Goal: Information Seeking & Learning: Learn about a topic

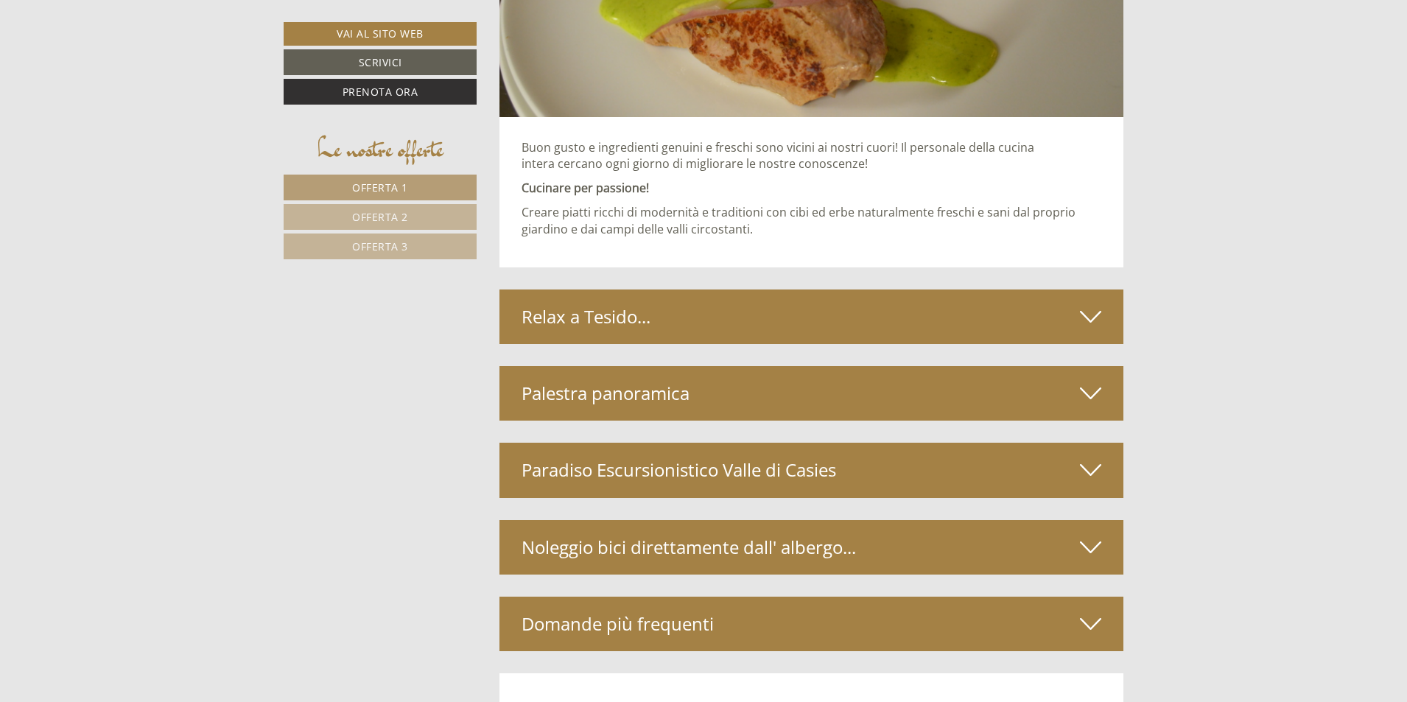
scroll to position [5008, 0]
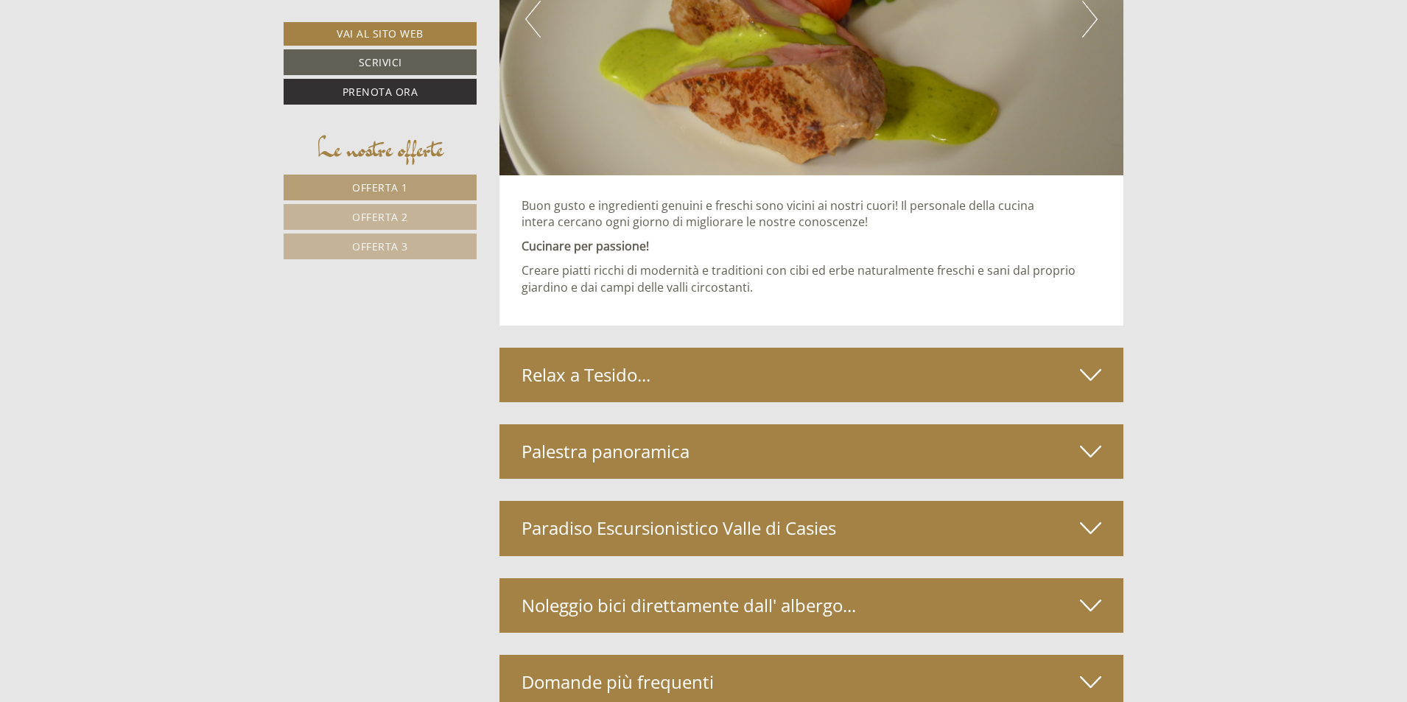
click at [740, 381] on div "Relax a Tesido..." at bounding box center [811, 375] width 624 height 54
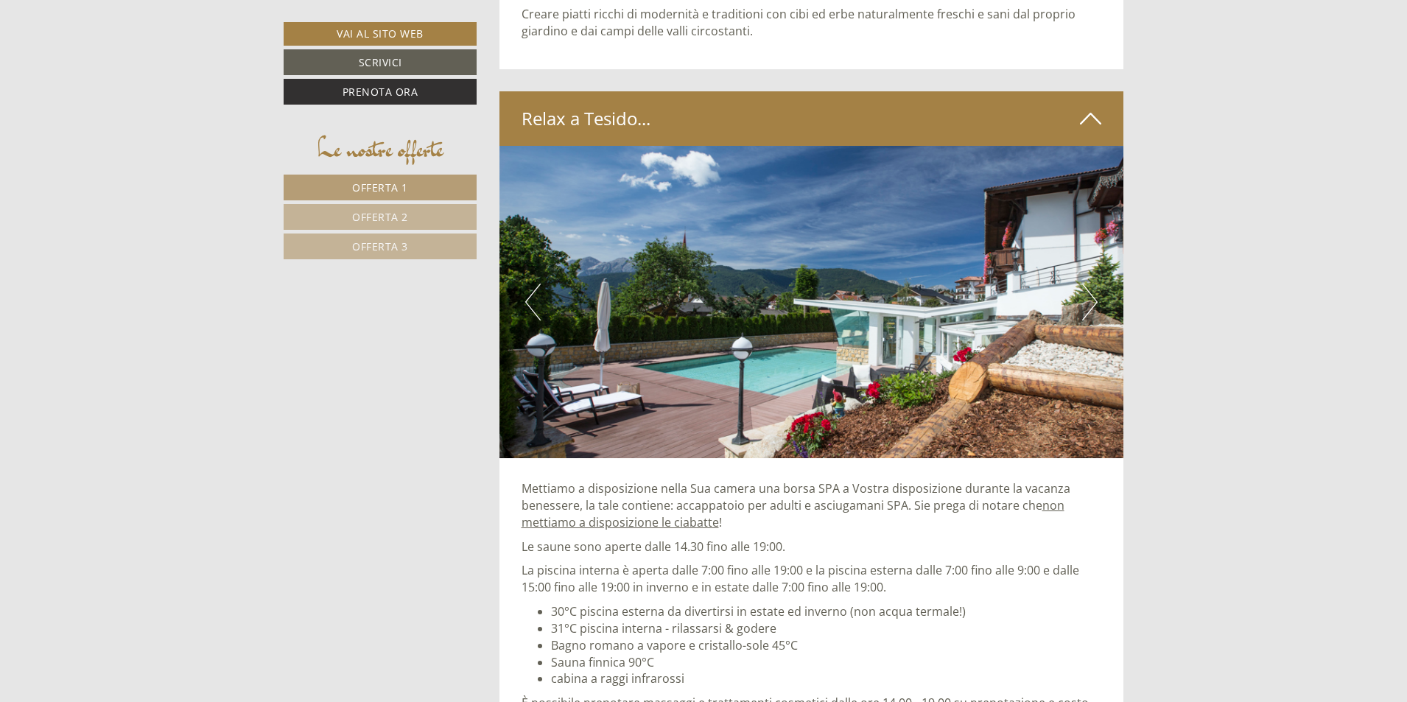
scroll to position [5523, 0]
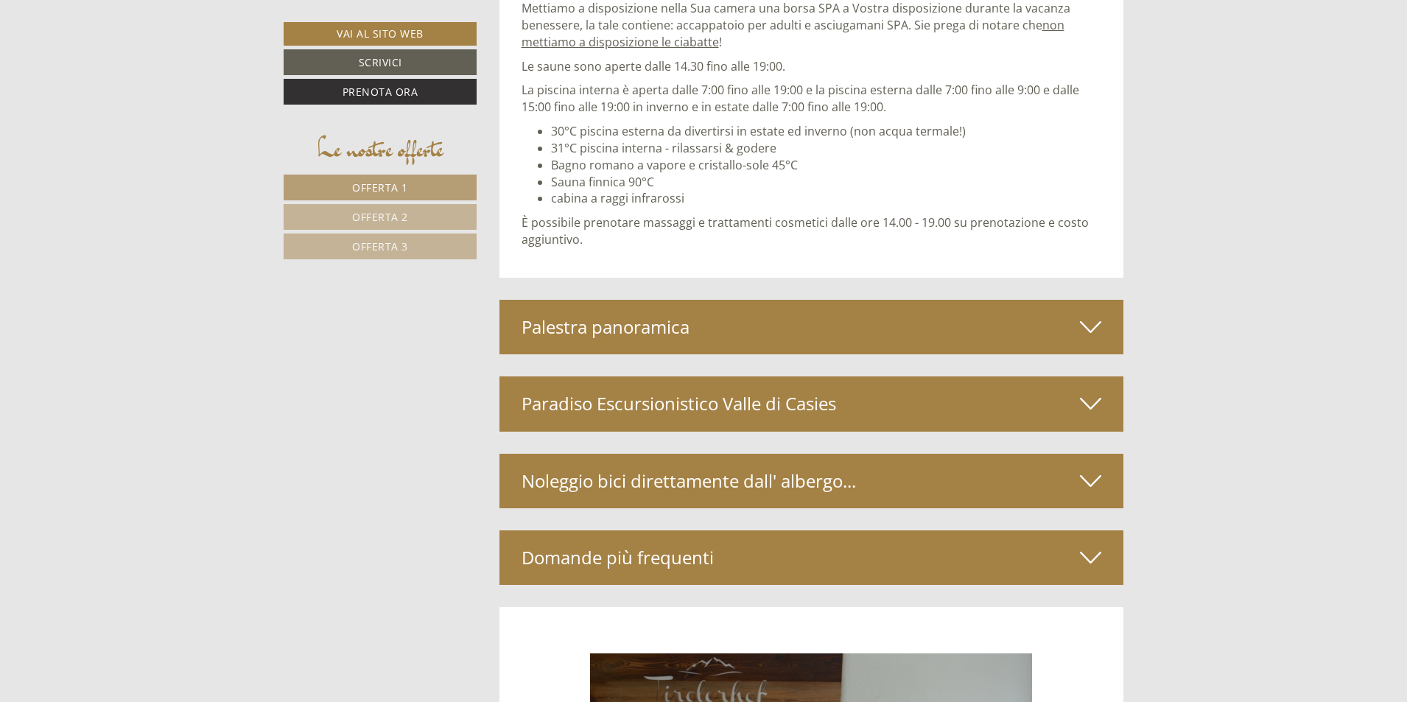
click at [680, 335] on div "Palestra panoramica" at bounding box center [811, 327] width 624 height 54
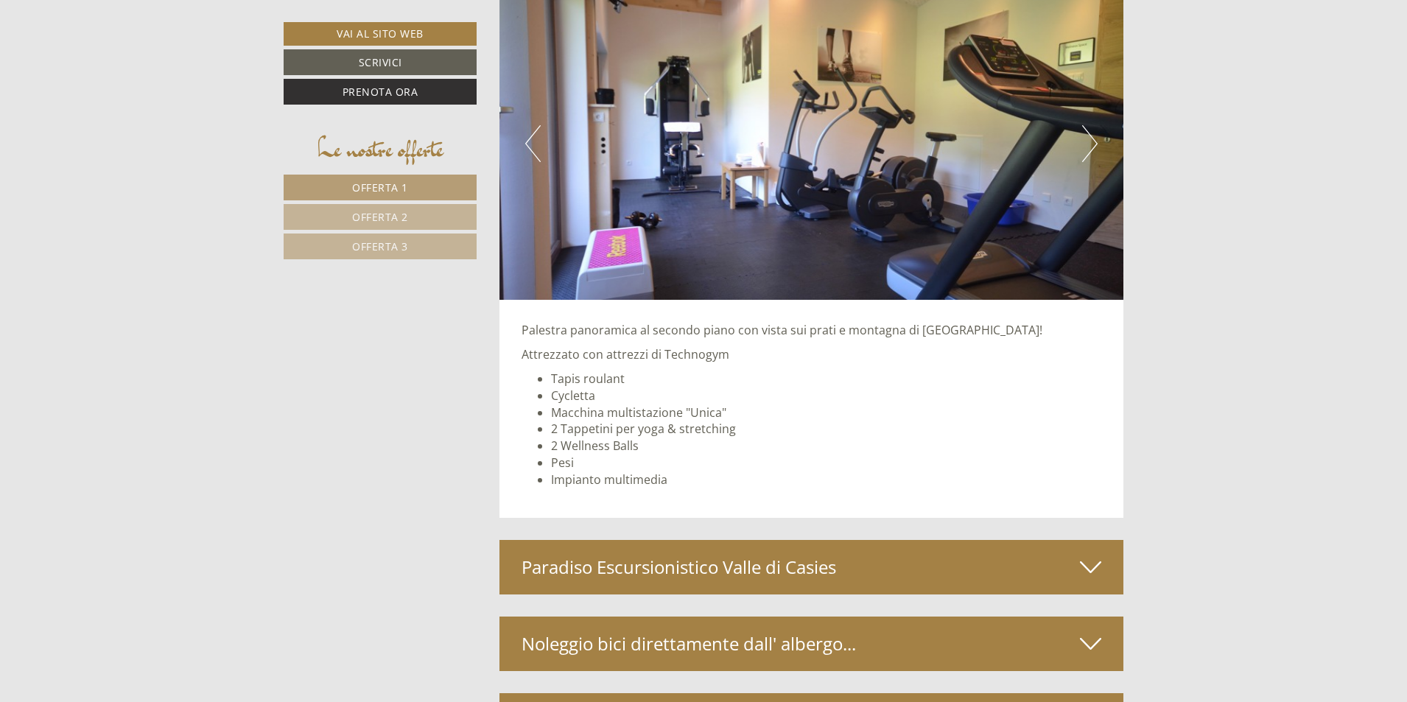
scroll to position [6039, 0]
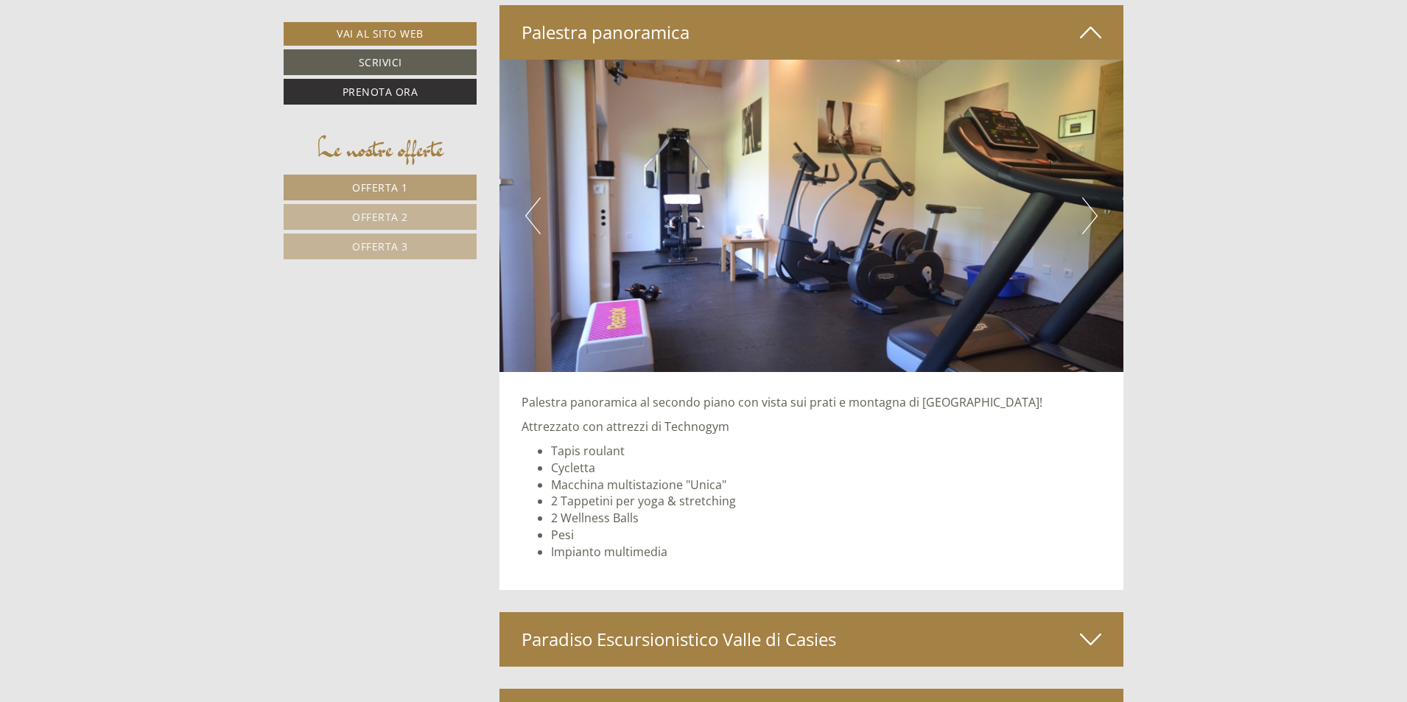
click at [1090, 210] on button "Next" at bounding box center [1089, 215] width 15 height 37
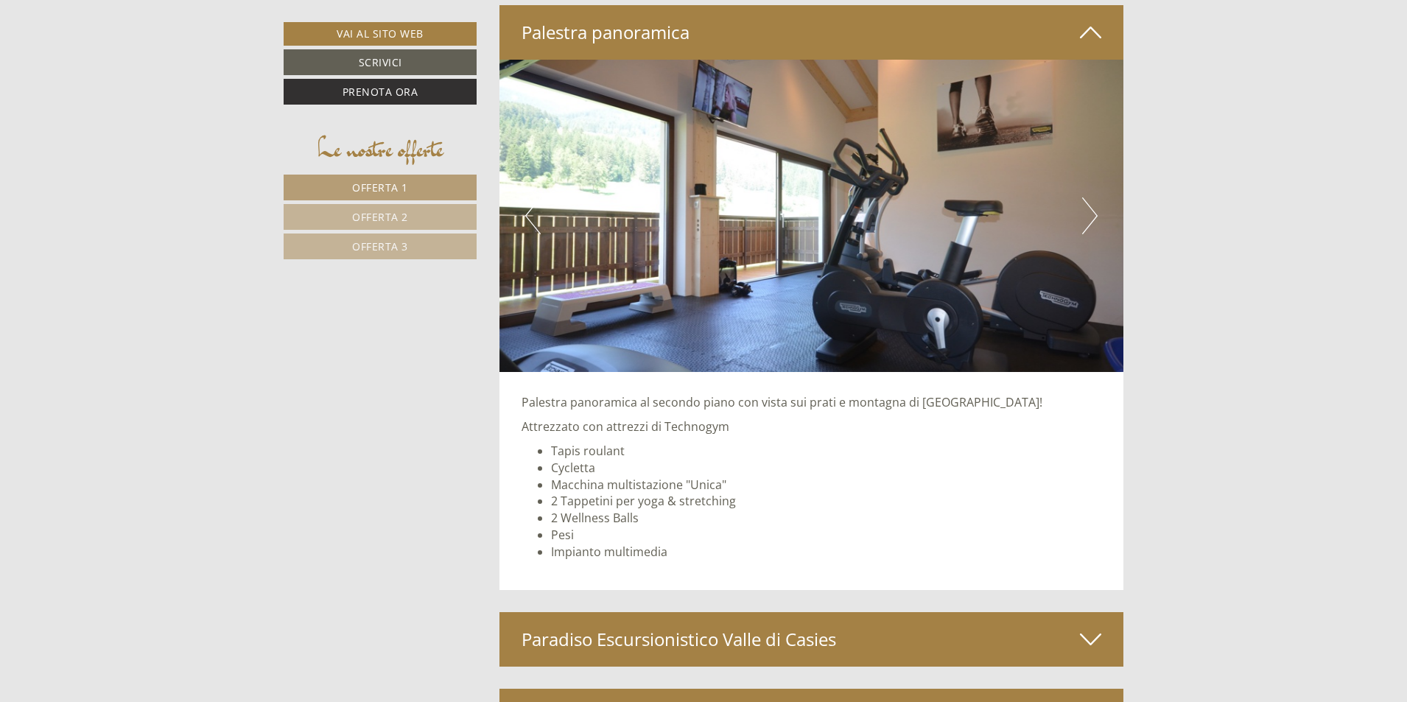
click at [1090, 210] on button "Next" at bounding box center [1089, 215] width 15 height 37
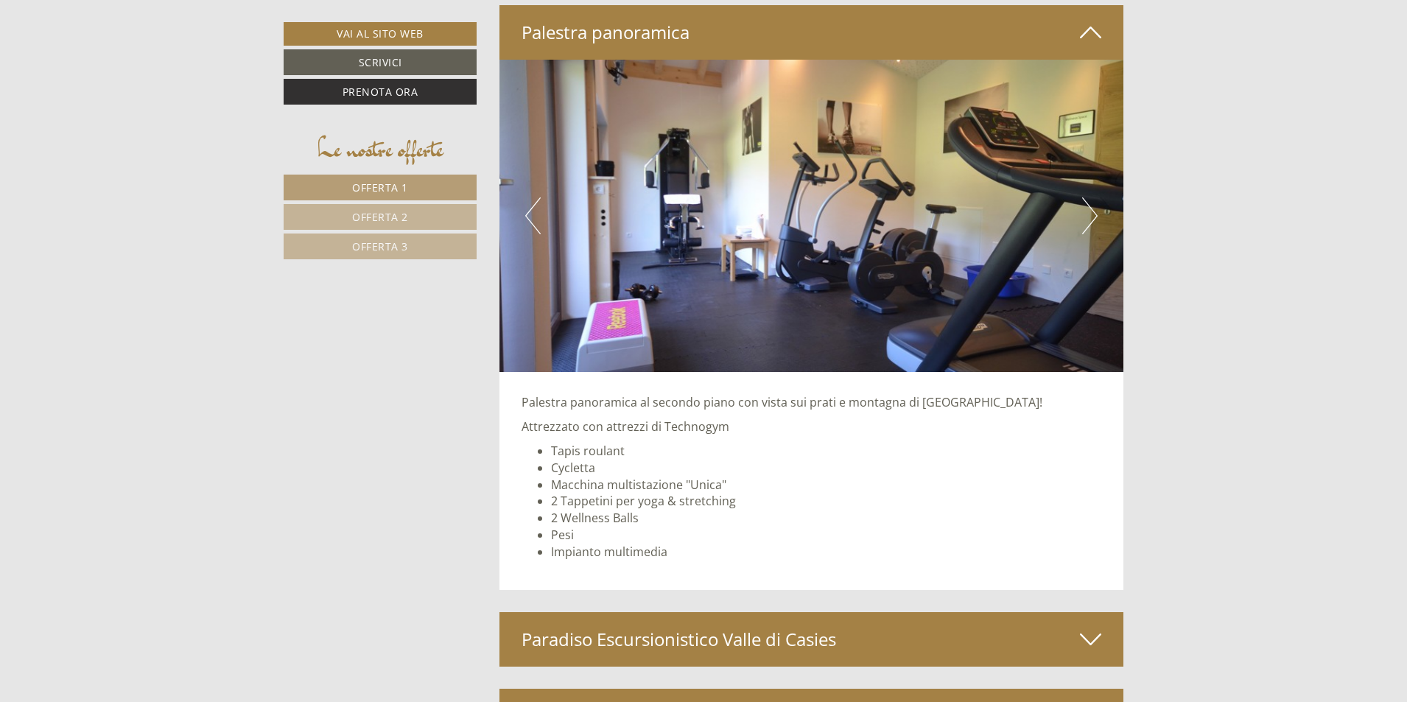
click at [1090, 210] on button "Next" at bounding box center [1089, 215] width 15 height 37
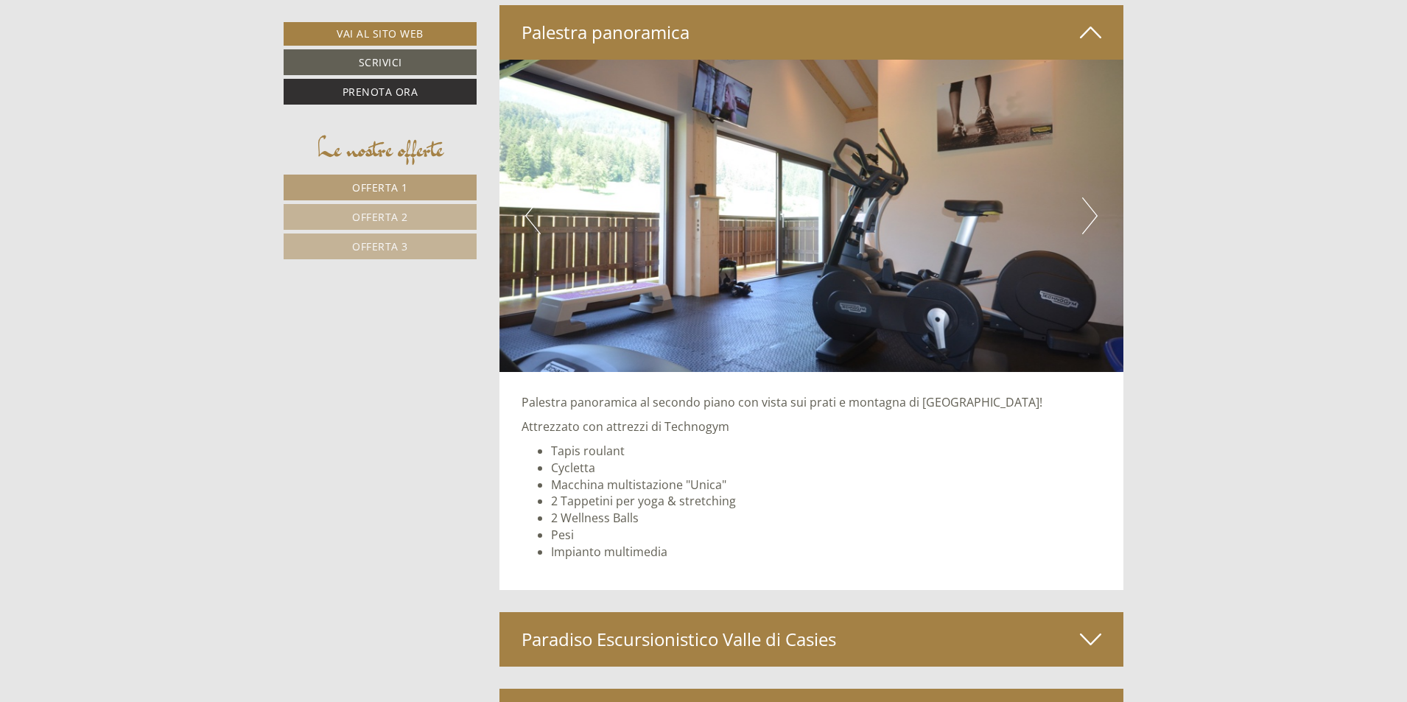
click at [1090, 210] on button "Next" at bounding box center [1089, 215] width 15 height 37
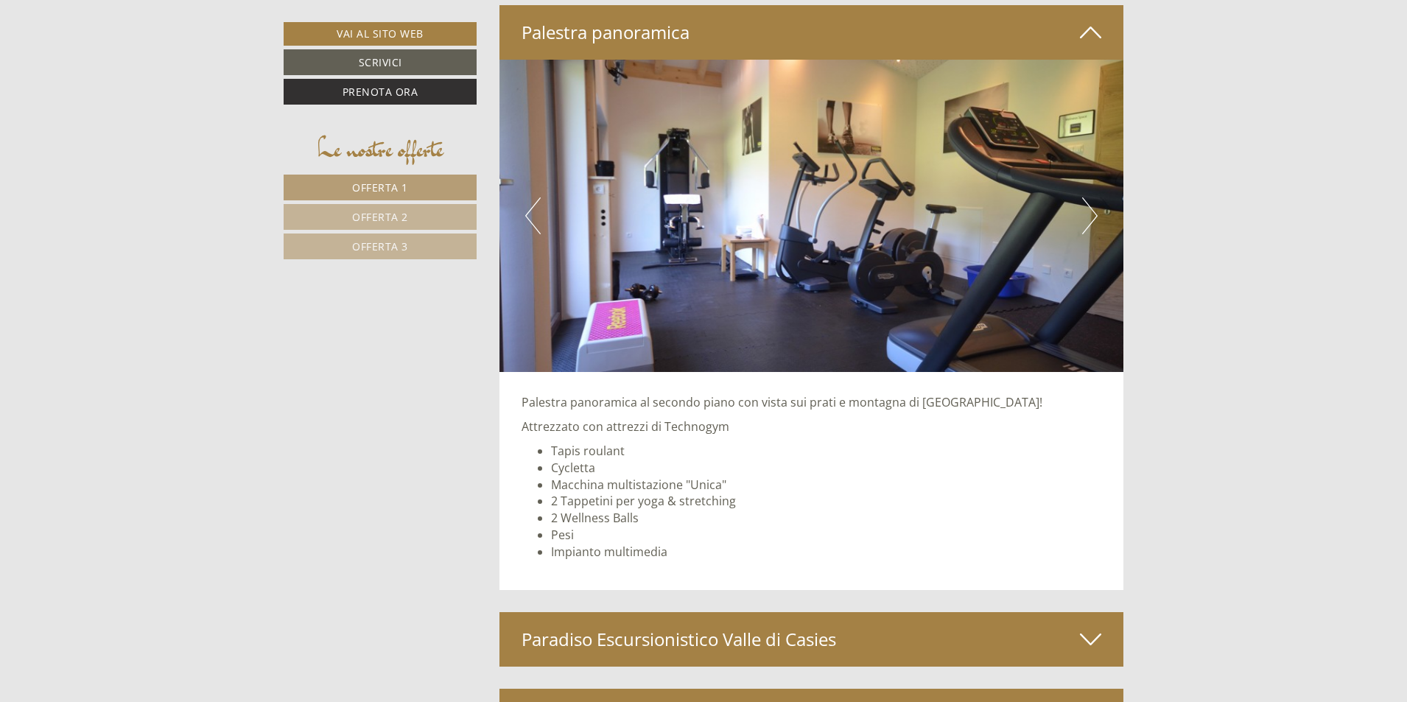
click at [1090, 210] on button "Next" at bounding box center [1089, 215] width 15 height 37
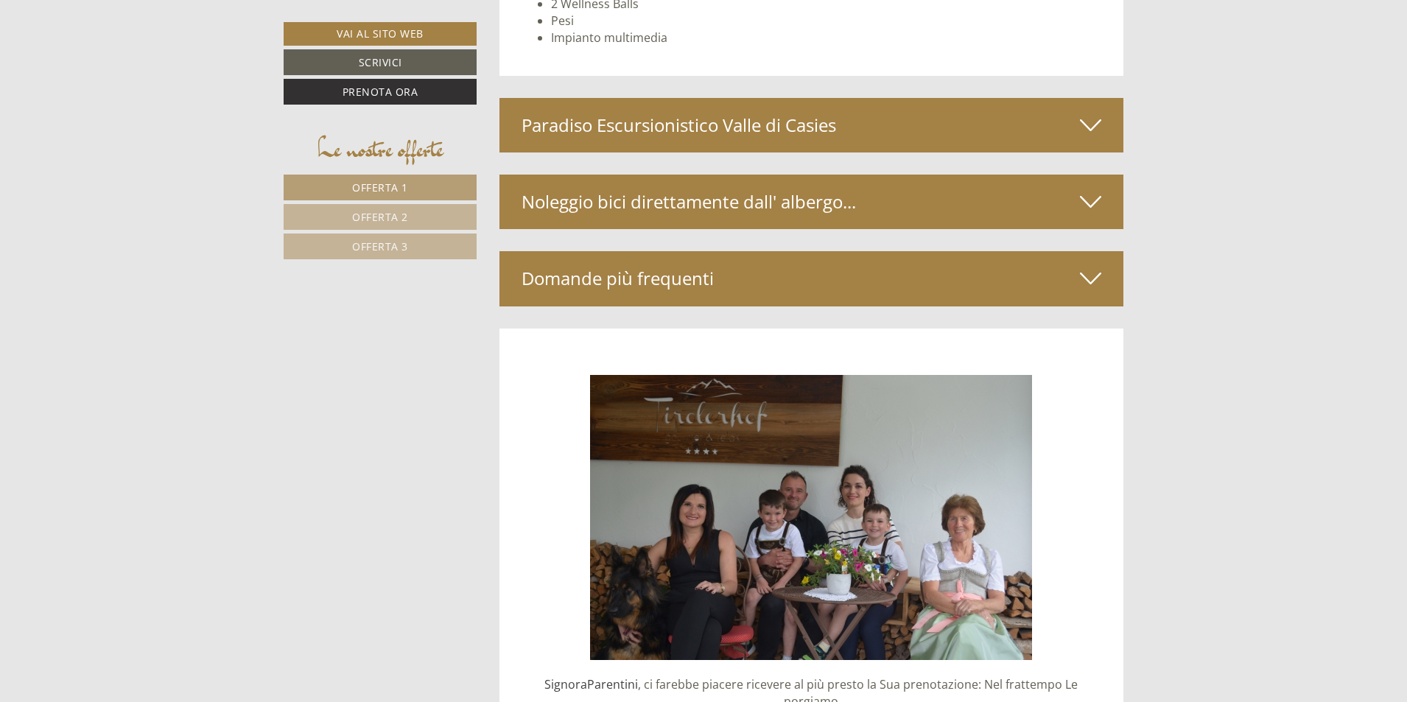
scroll to position [6554, 0]
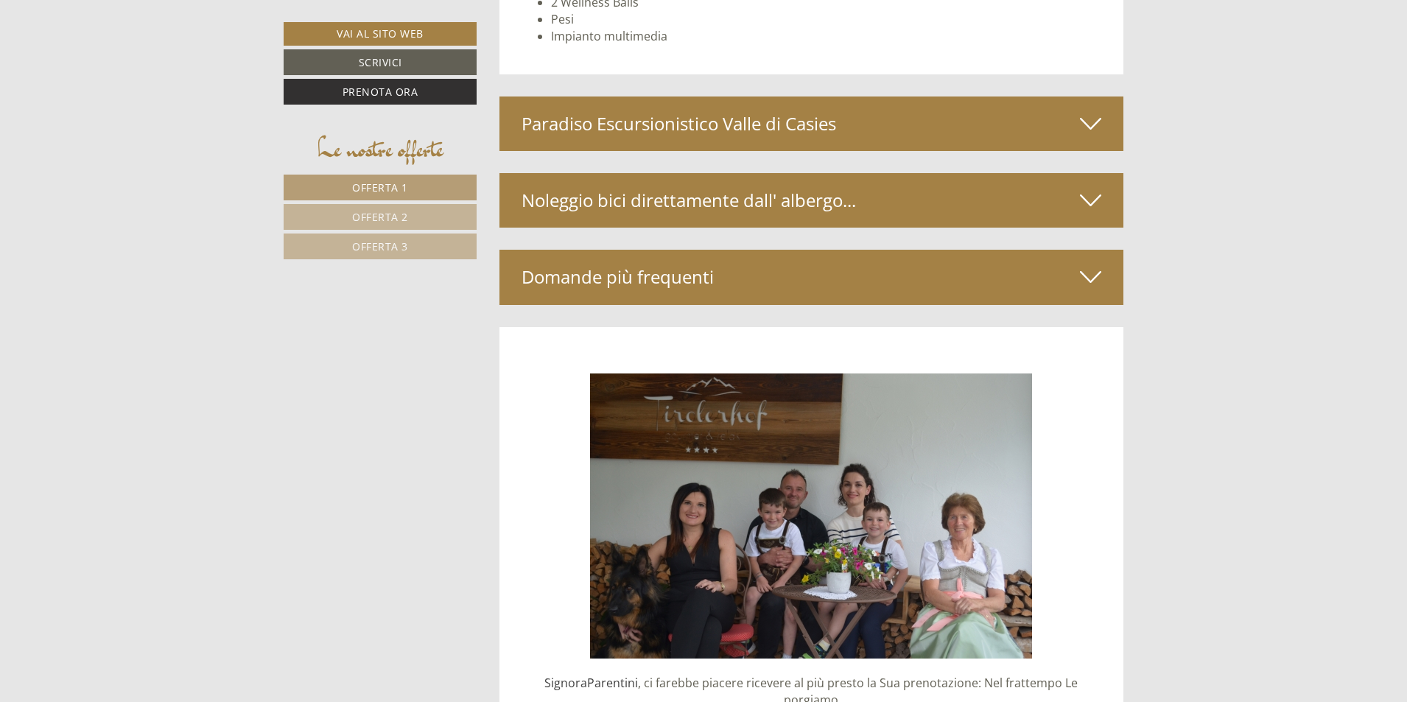
click at [891, 123] on div "Paradiso Escursionistico Valle di Casies" at bounding box center [811, 123] width 624 height 54
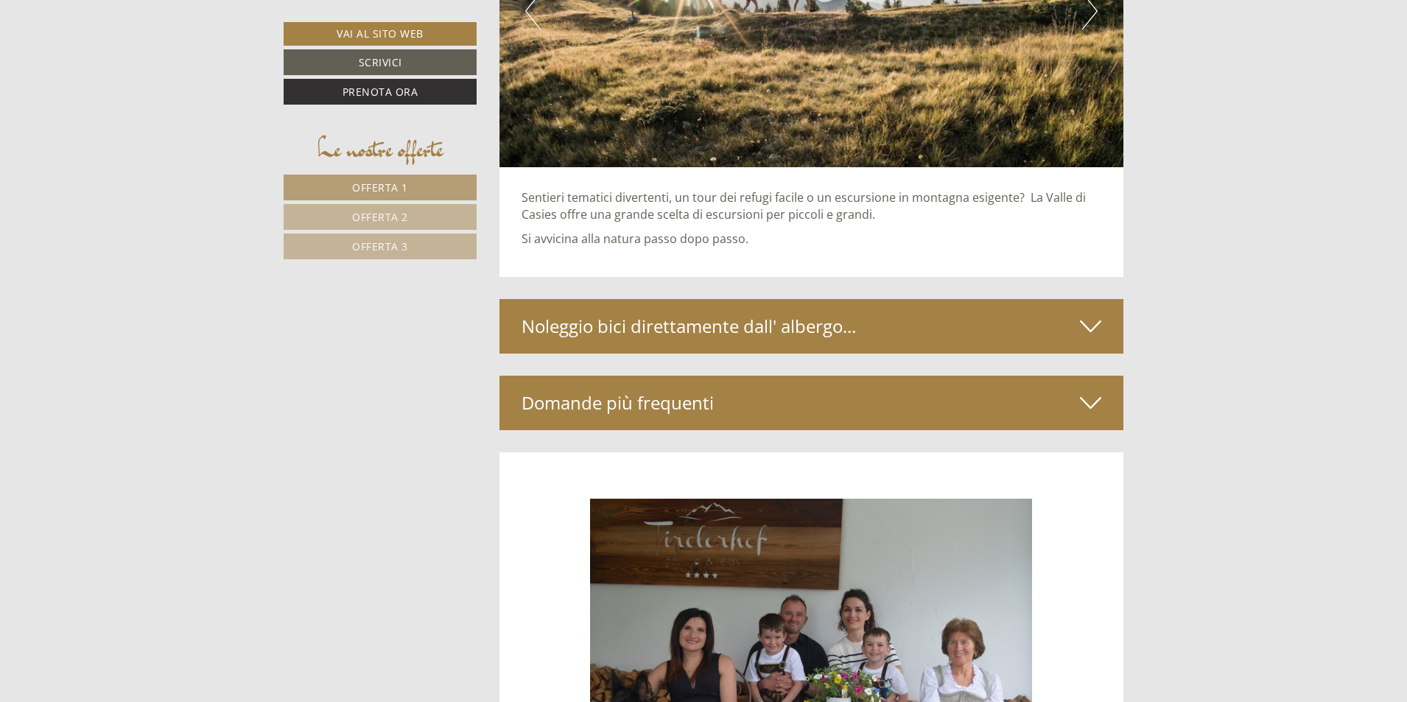
scroll to position [7143, 0]
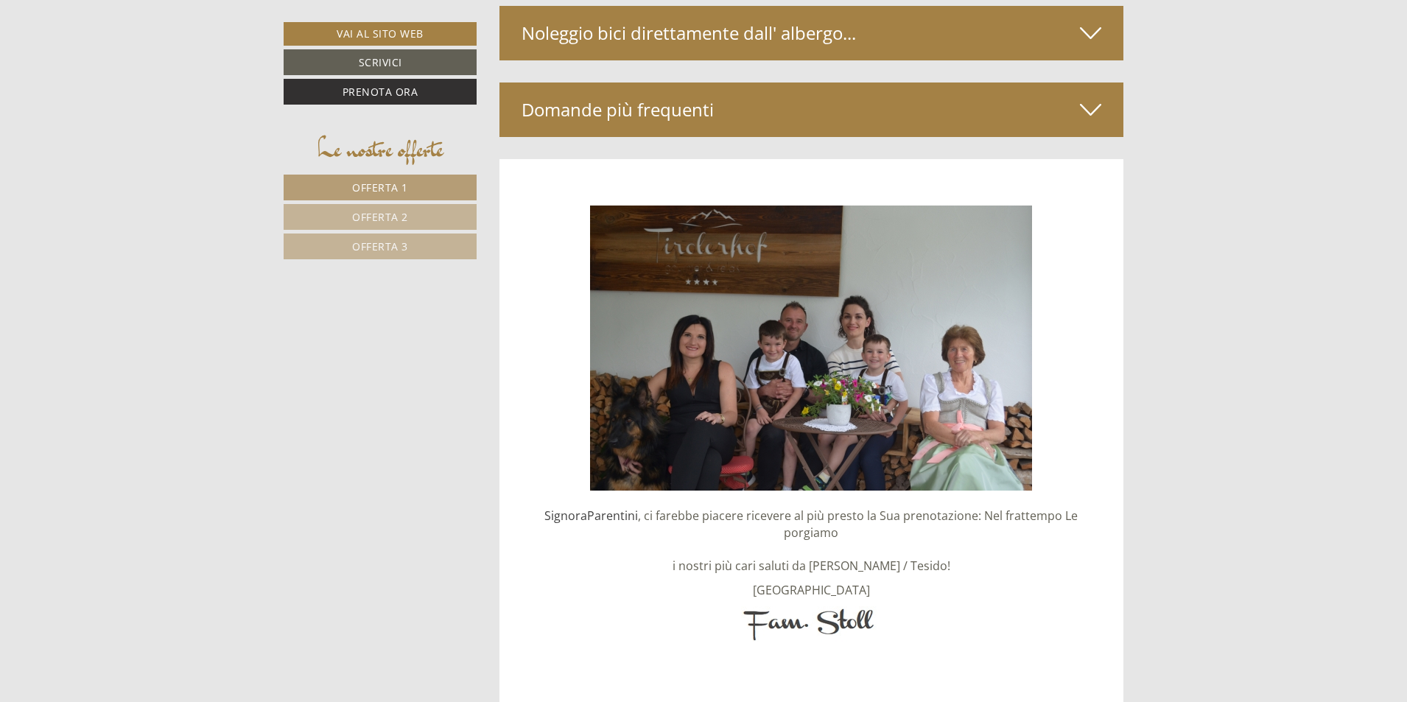
click at [760, 35] on div "Noleggio bici direttamente dall' albergo..." at bounding box center [811, 33] width 624 height 54
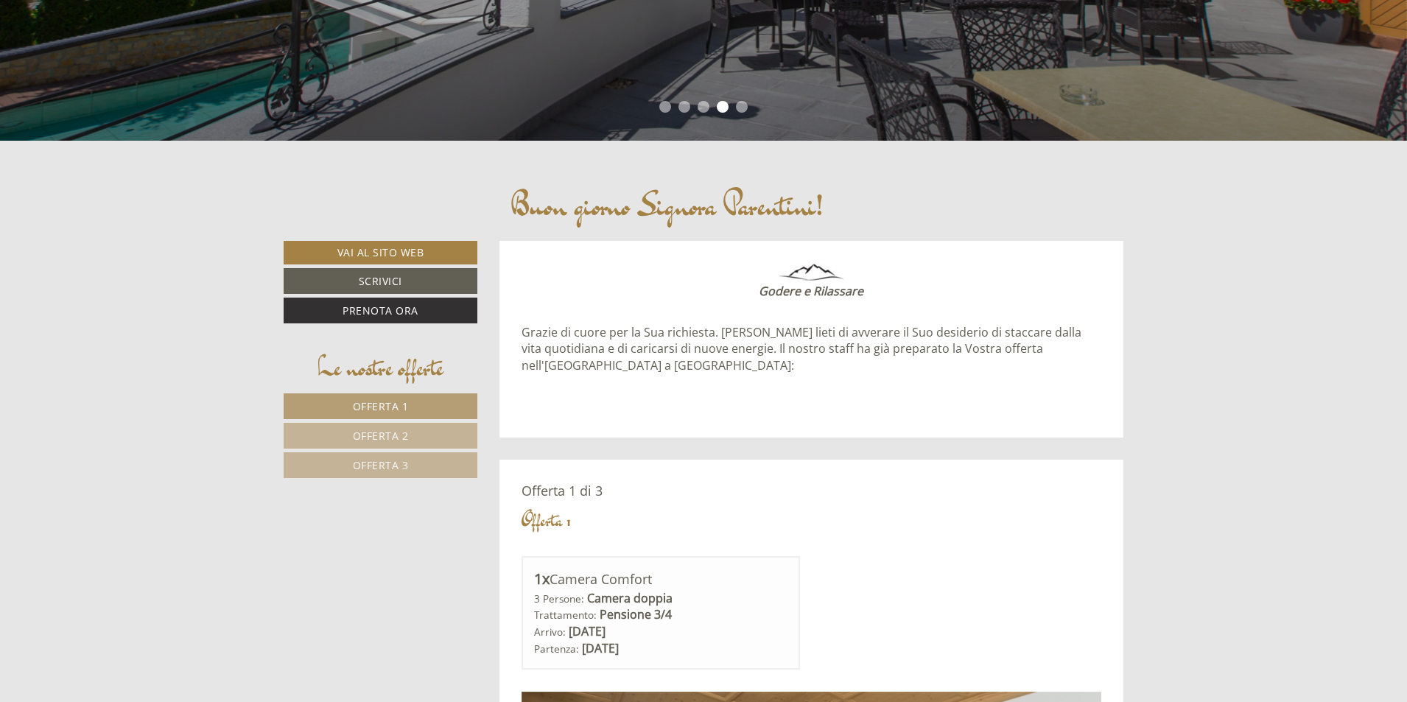
scroll to position [0, 0]
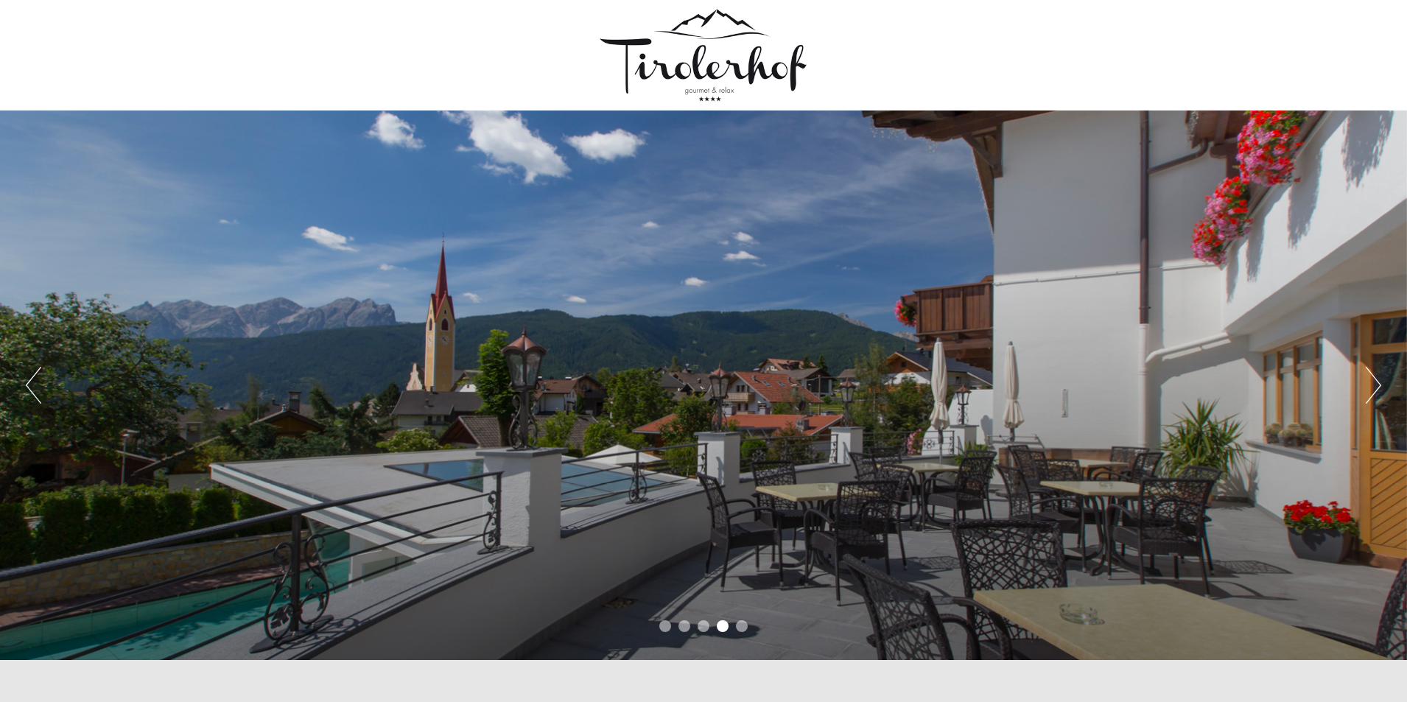
drag, startPoint x: 1217, startPoint y: 415, endPoint x: 1174, endPoint y: 58, distance: 359.7
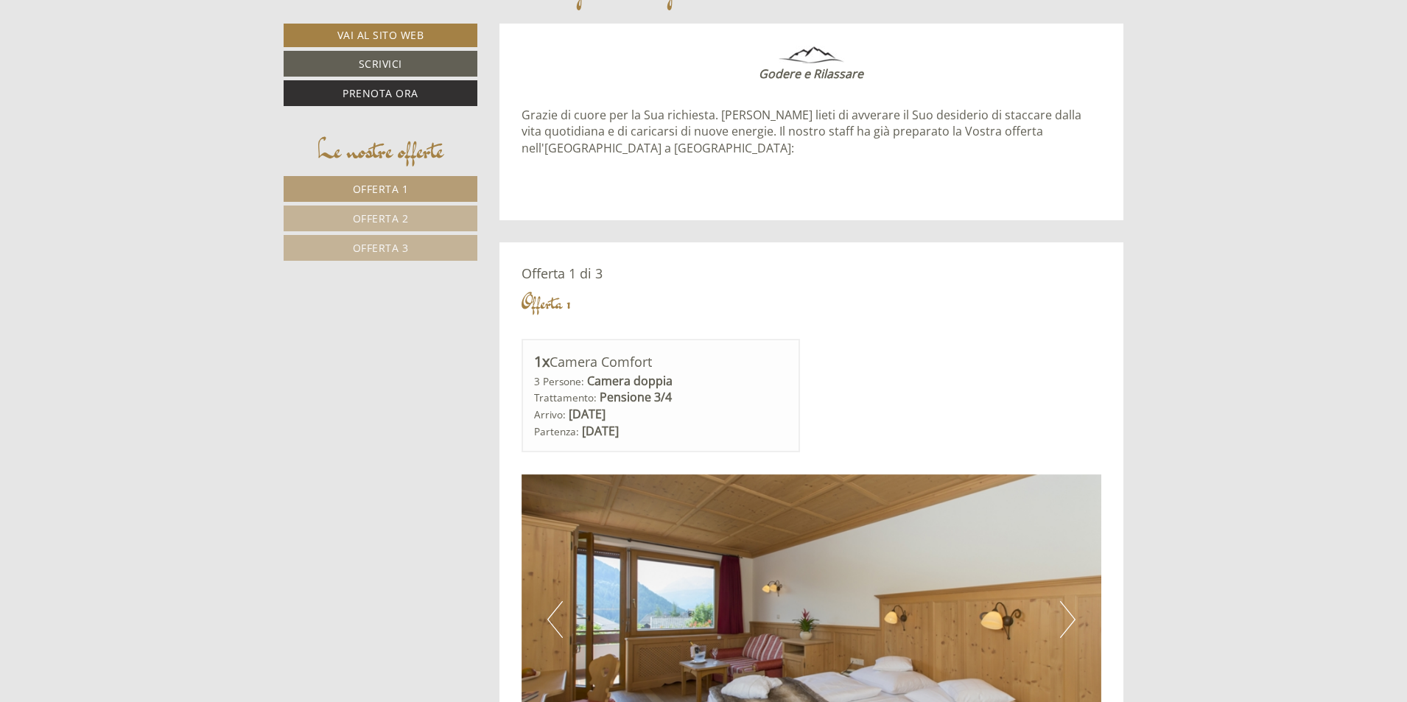
click at [391, 225] on span "Offerta 2" at bounding box center [381, 218] width 56 height 14
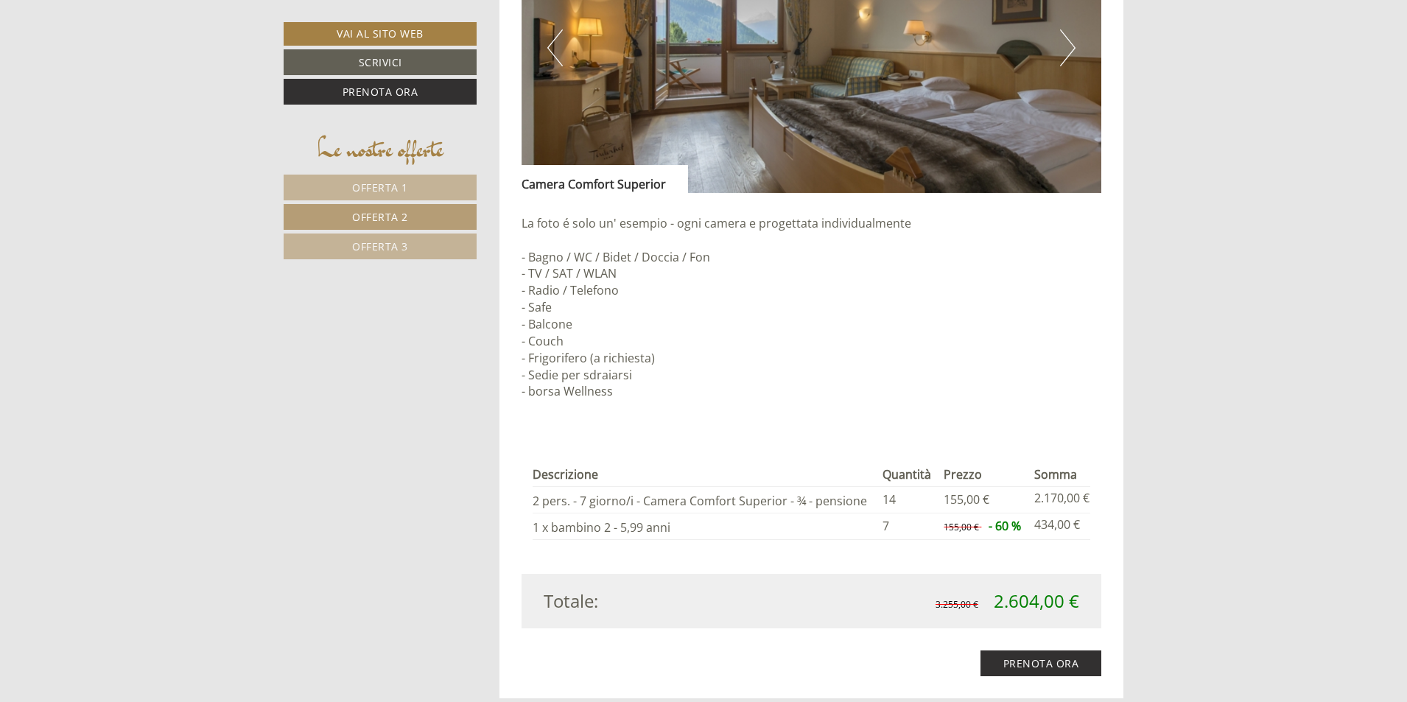
scroll to position [1715, 0]
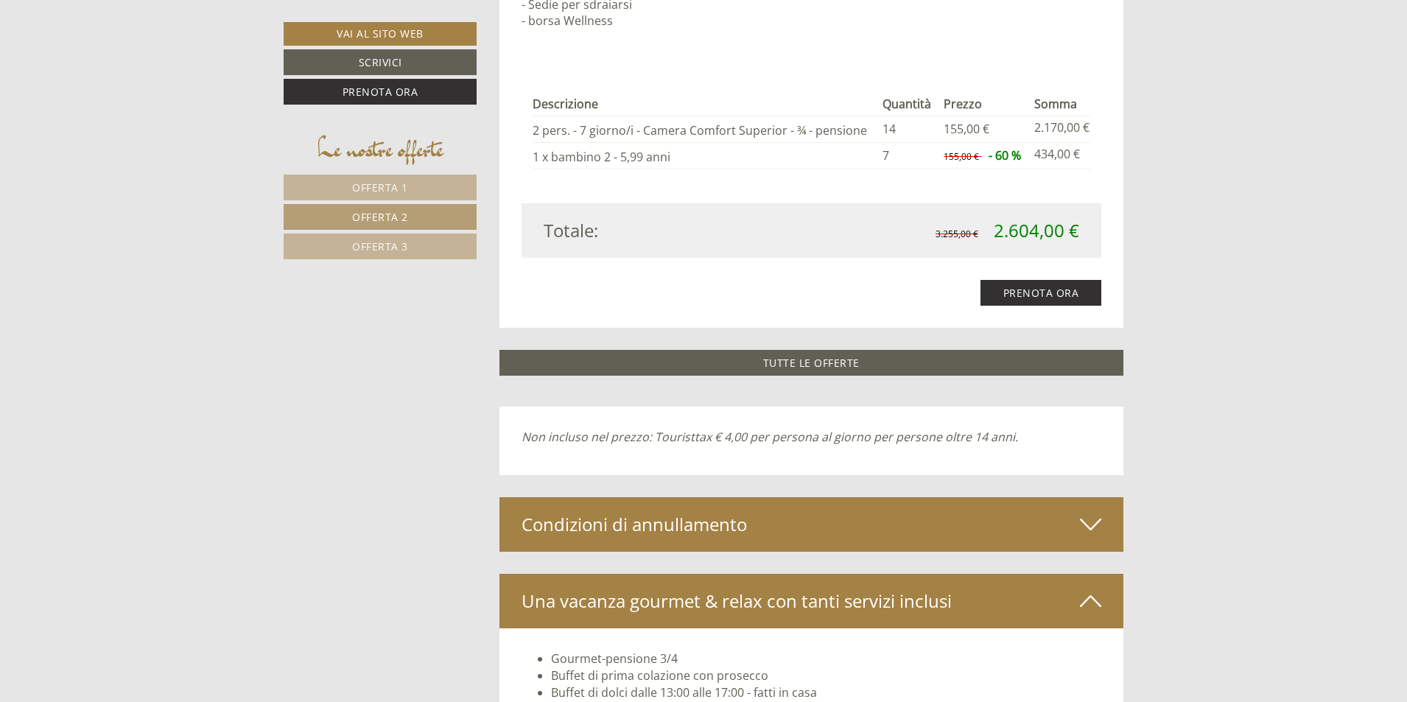
click at [395, 186] on span "Offerta 1" at bounding box center [380, 187] width 56 height 14
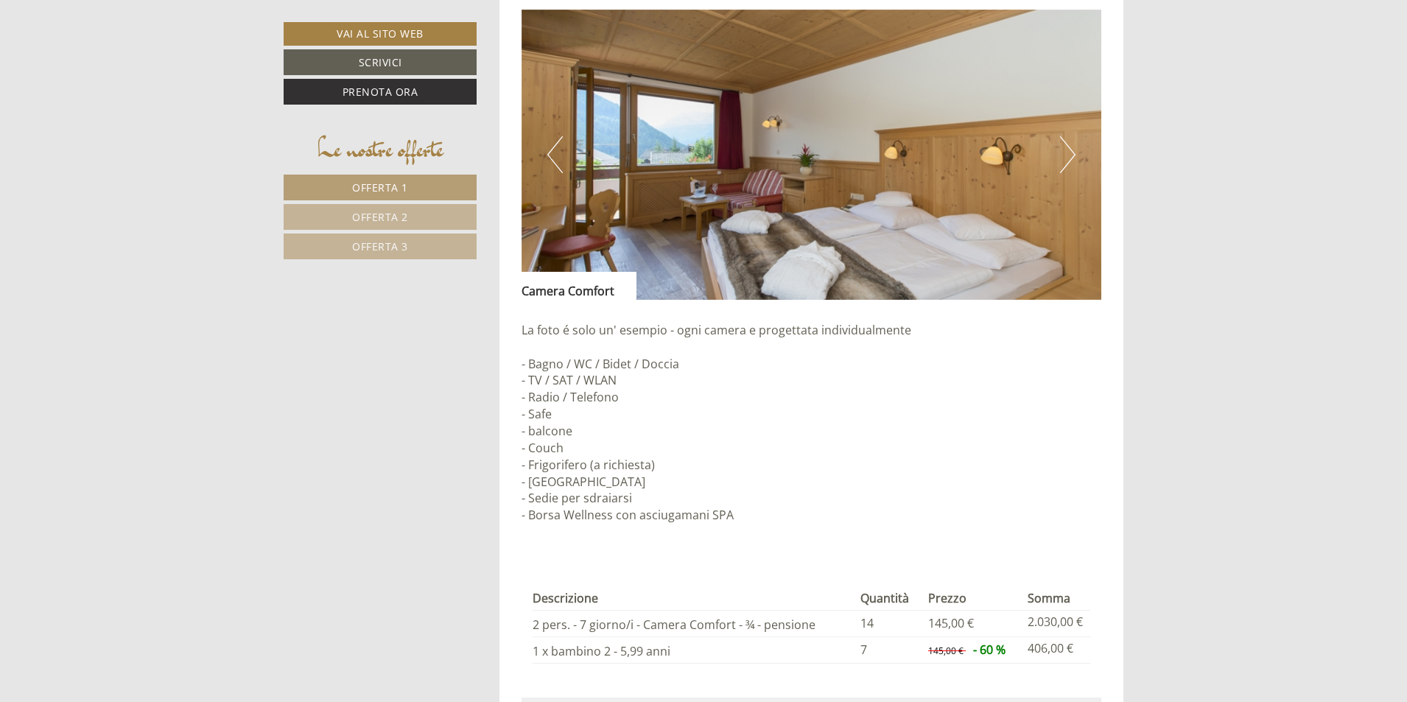
scroll to position [1200, 0]
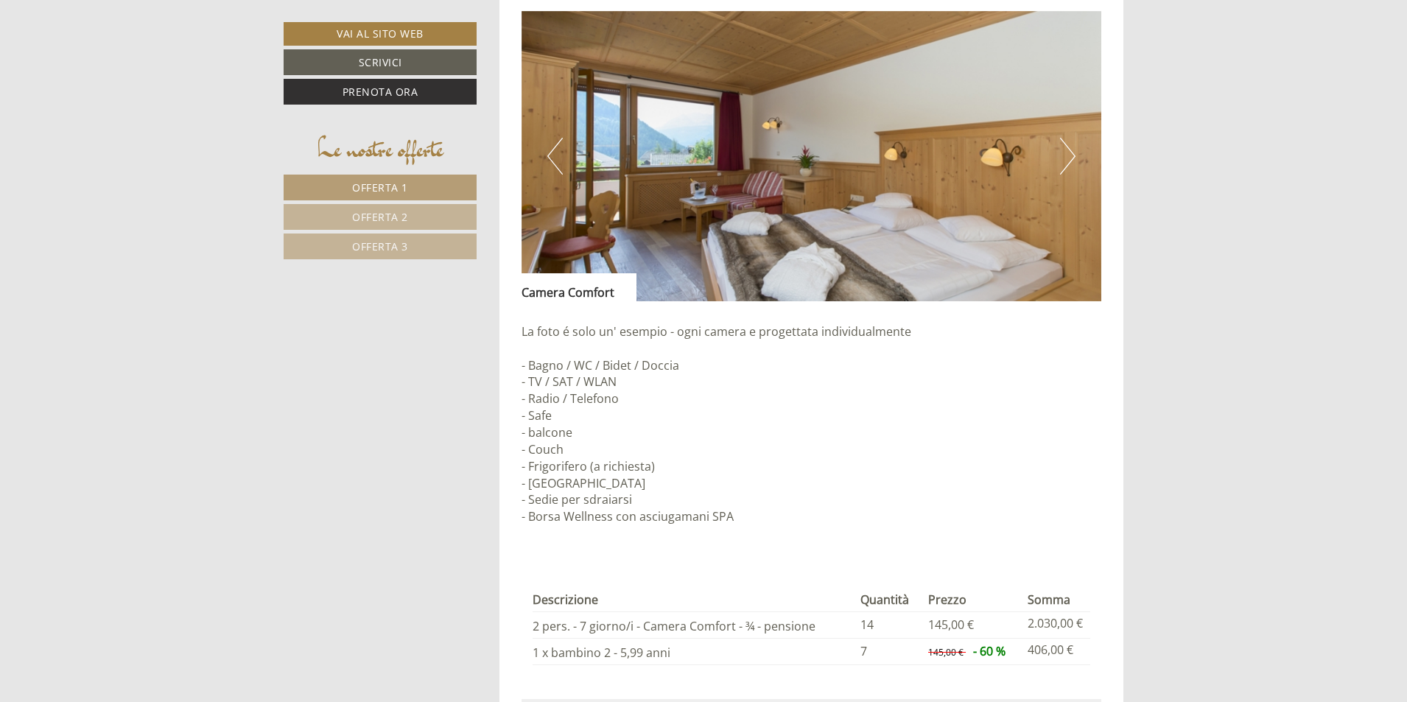
click at [1071, 162] on button "Next" at bounding box center [1067, 156] width 15 height 37
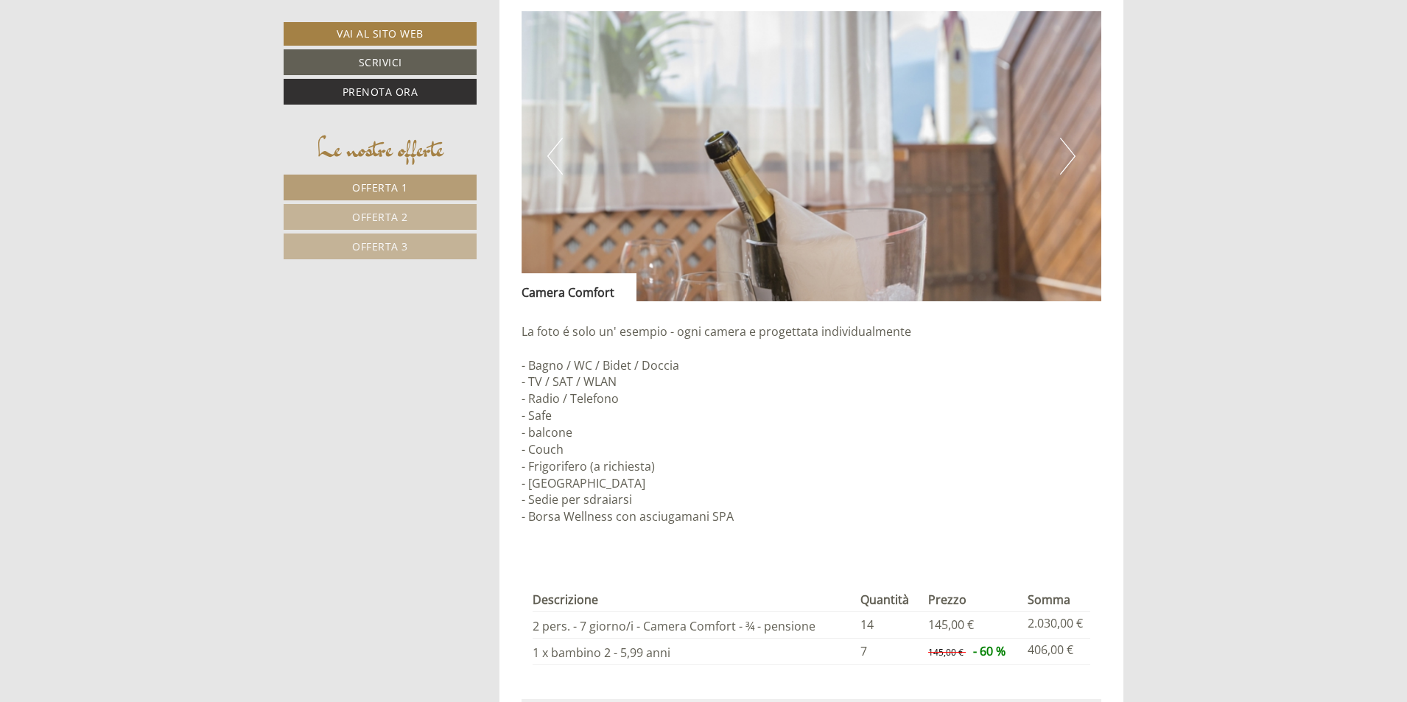
click at [1071, 162] on button "Next" at bounding box center [1067, 156] width 15 height 37
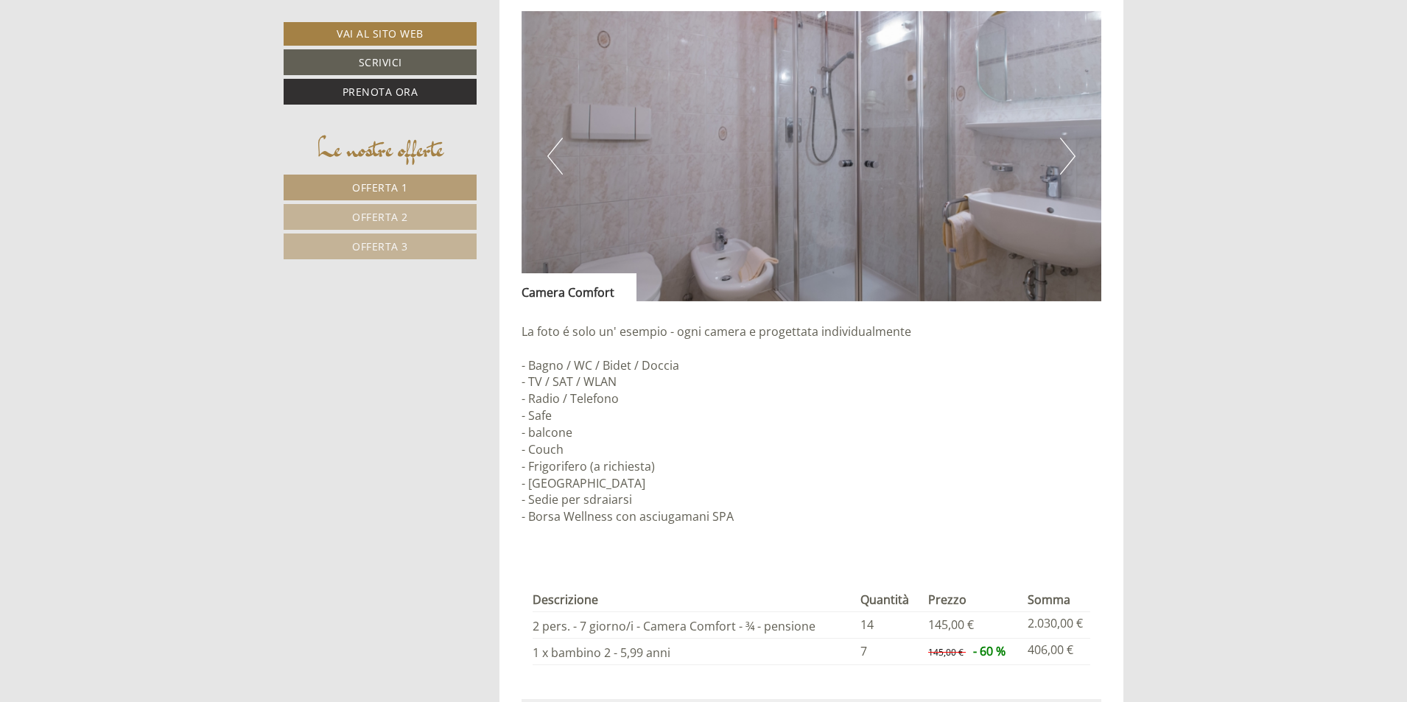
click at [1071, 162] on button "Next" at bounding box center [1067, 156] width 15 height 37
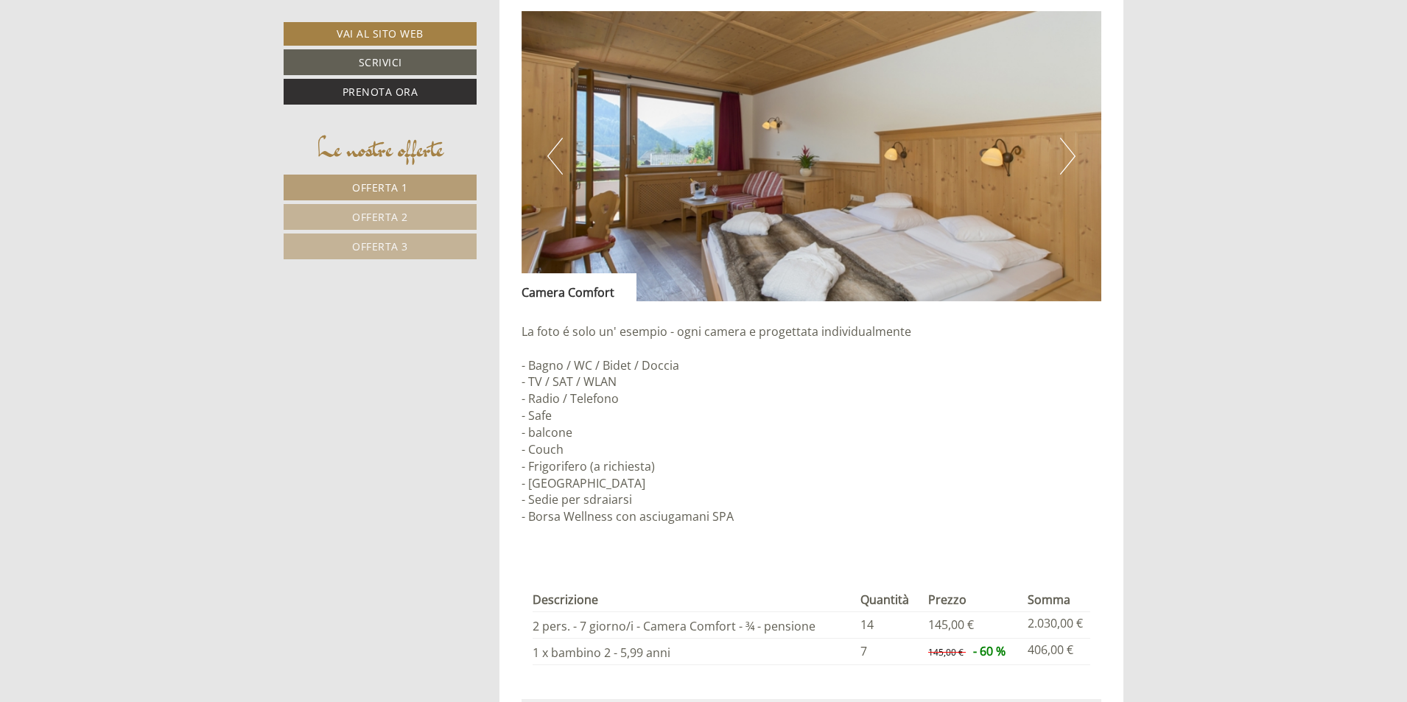
click at [1071, 162] on button "Next" at bounding box center [1067, 156] width 15 height 37
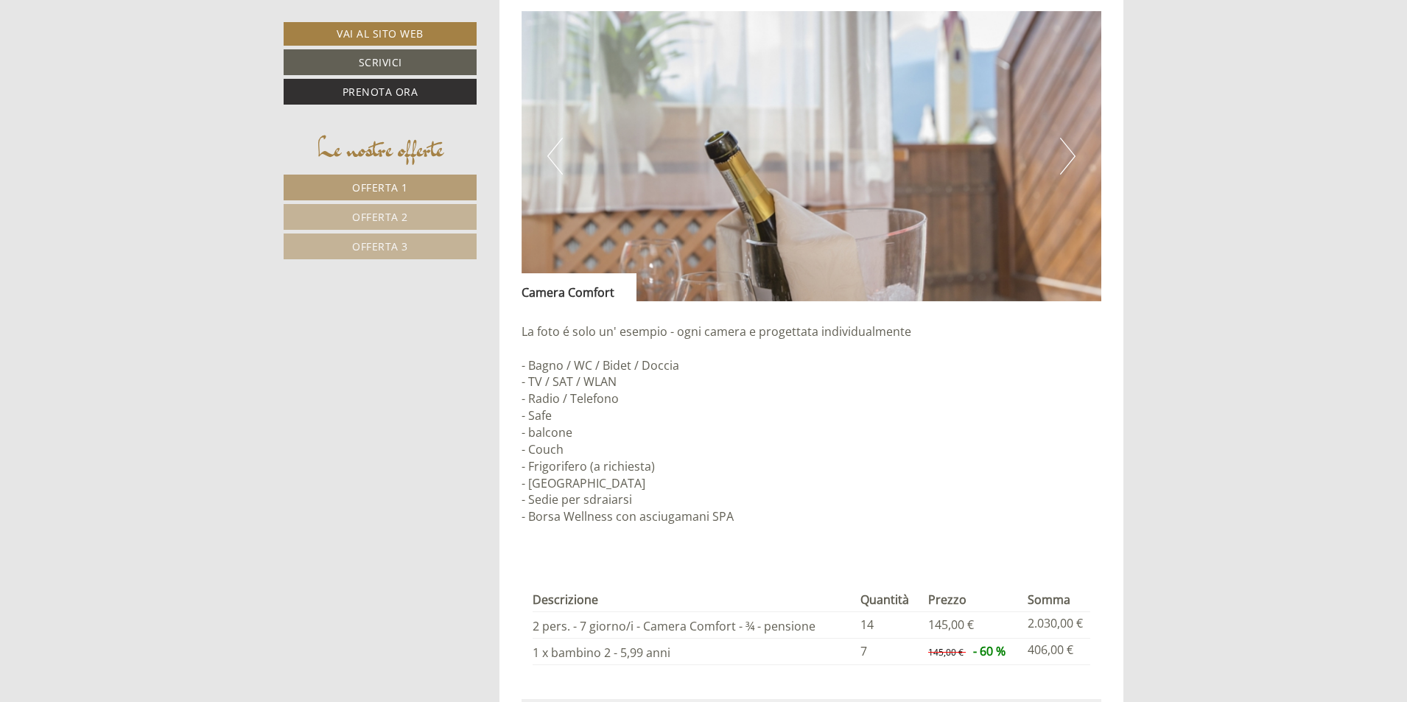
click at [1071, 162] on button "Next" at bounding box center [1067, 156] width 15 height 37
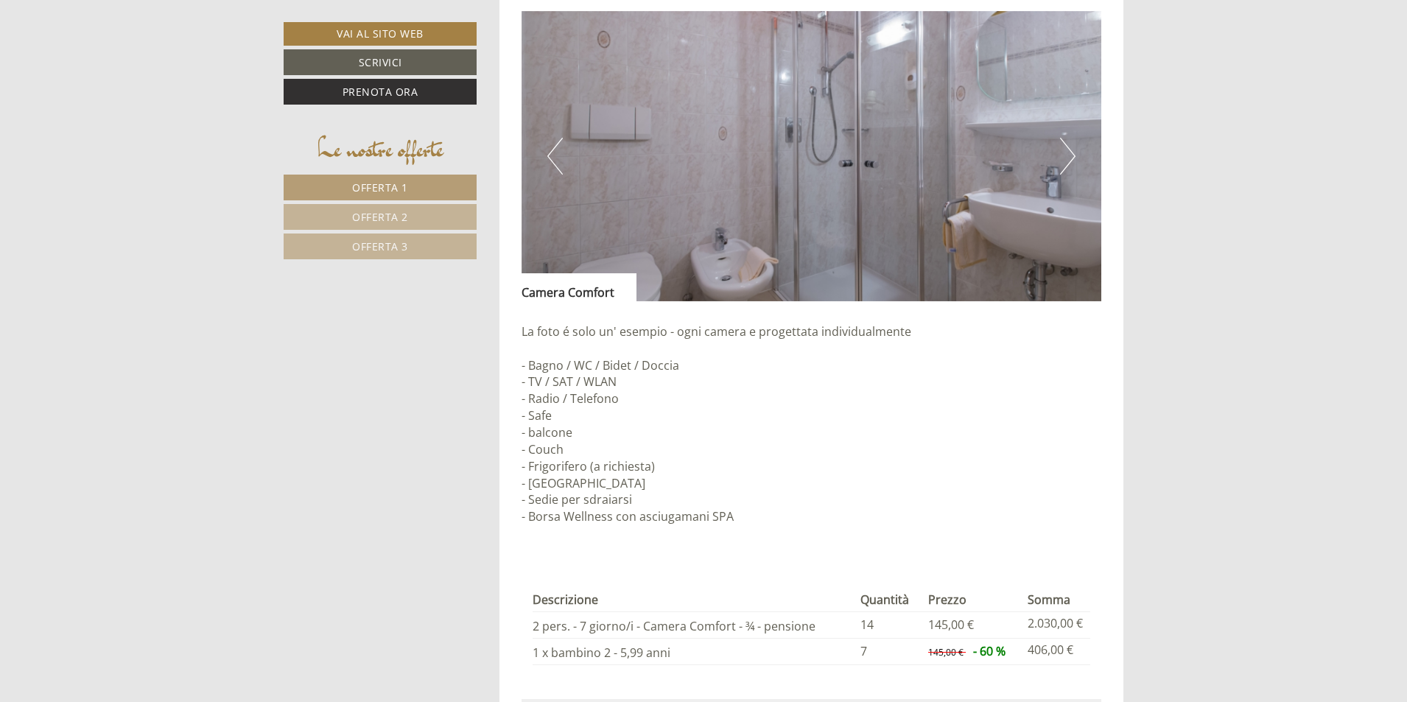
scroll to position [1126, 0]
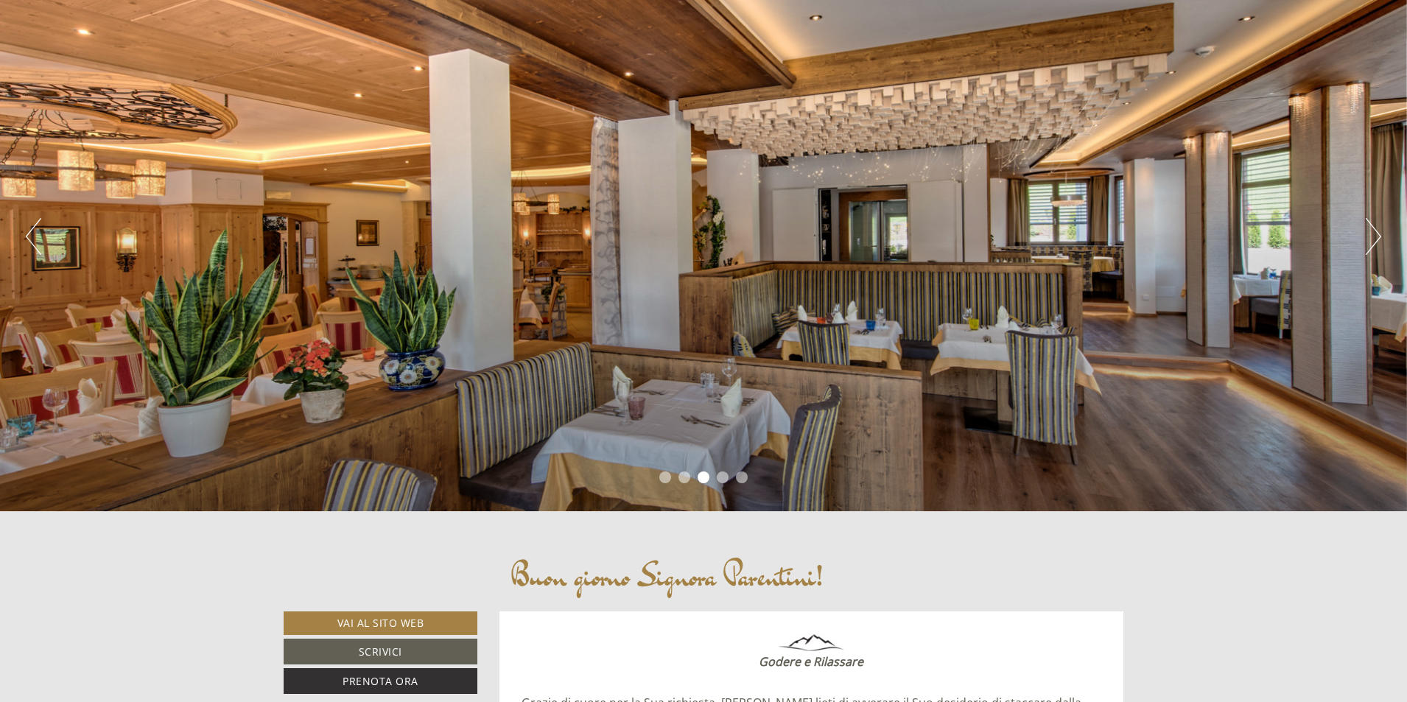
scroll to position [147, 0]
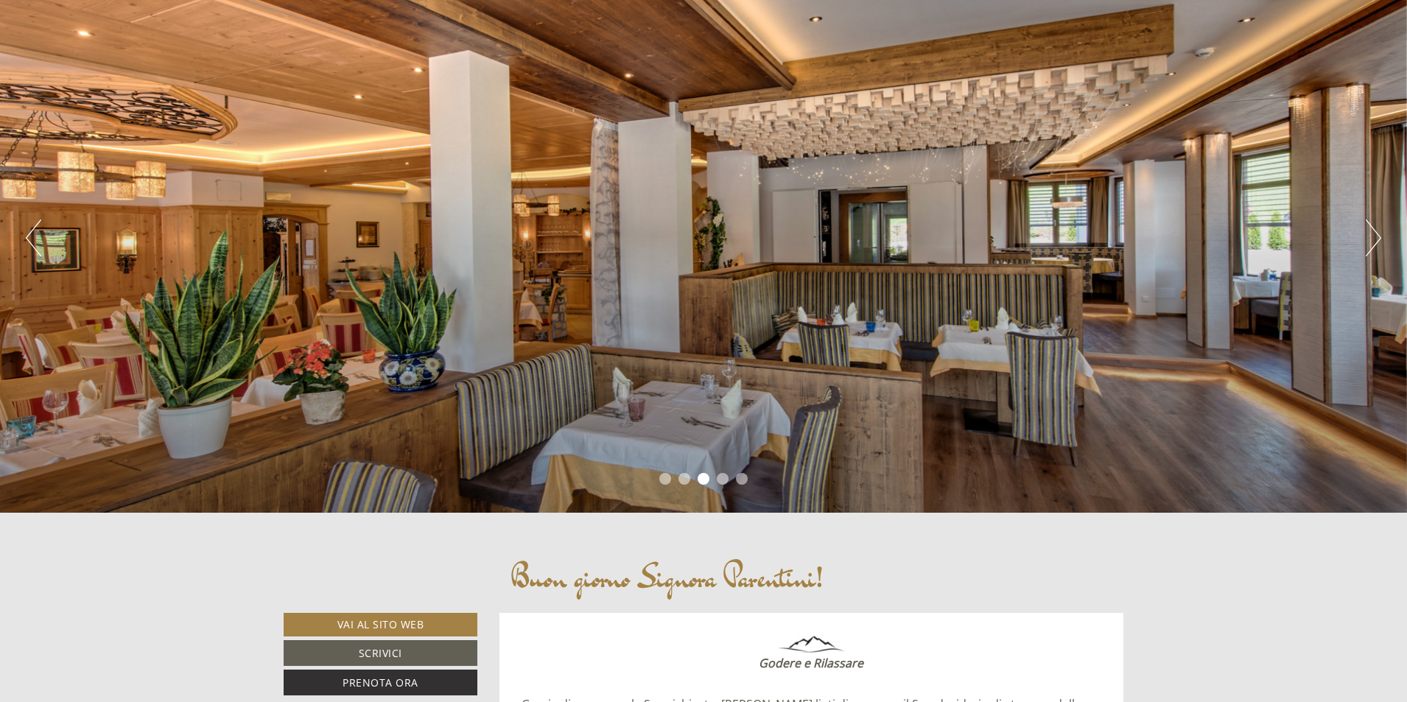
click at [727, 477] on li "4" at bounding box center [723, 479] width 12 height 12
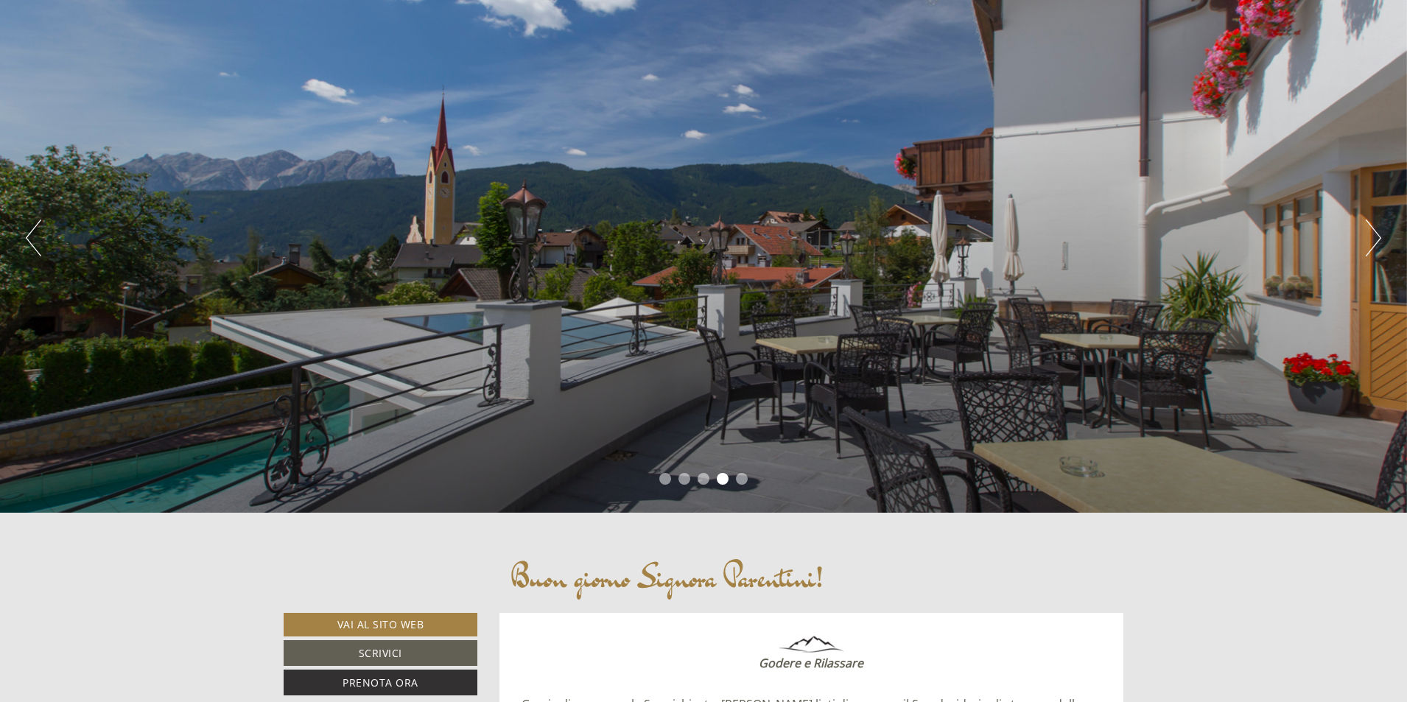
click at [742, 477] on li "5" at bounding box center [742, 479] width 12 height 12
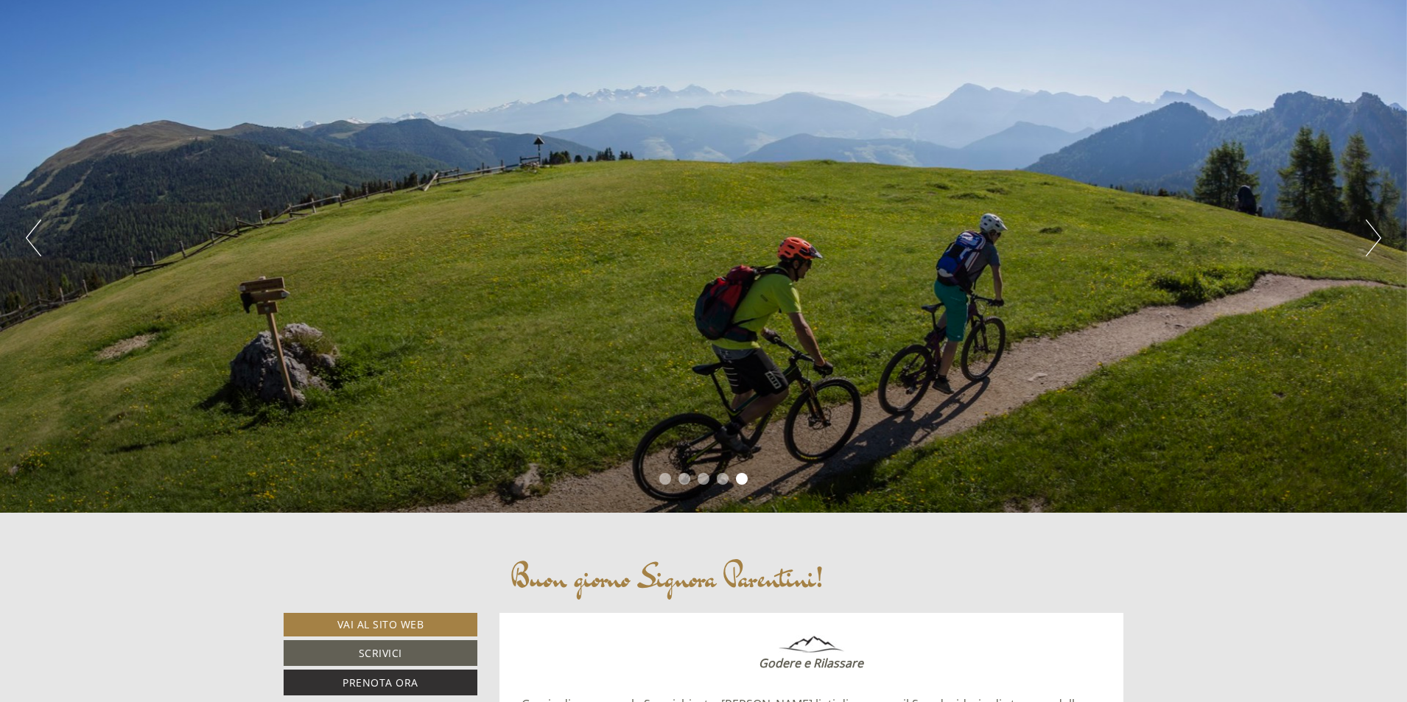
click at [664, 479] on li "1" at bounding box center [665, 479] width 12 height 12
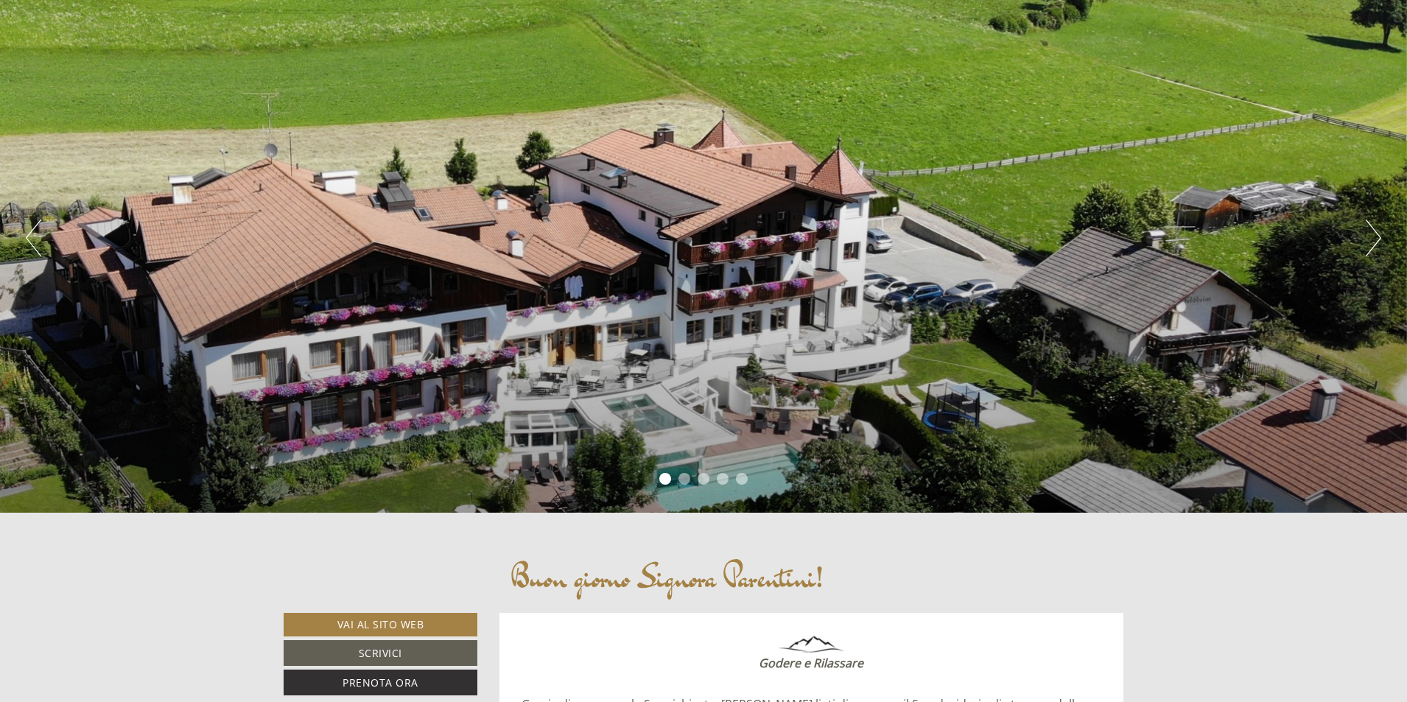
click at [682, 476] on li "2" at bounding box center [684, 479] width 12 height 12
